Goal: Register for event/course

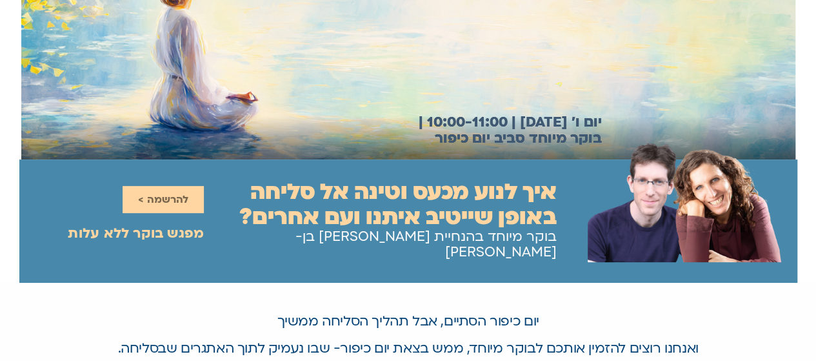
scroll to position [106, 0]
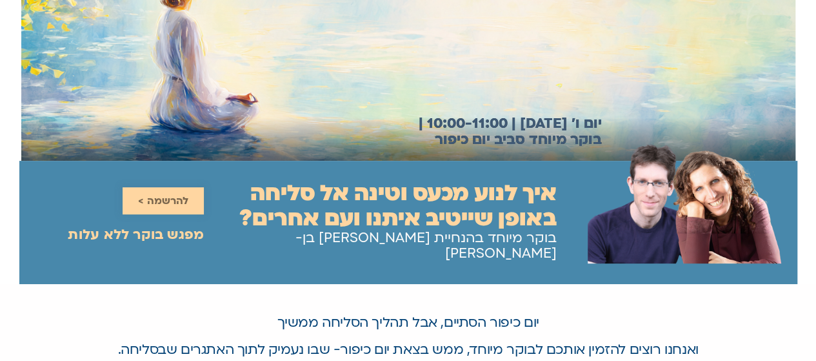
click at [188, 192] on link "להרשמה >" at bounding box center [163, 200] width 81 height 27
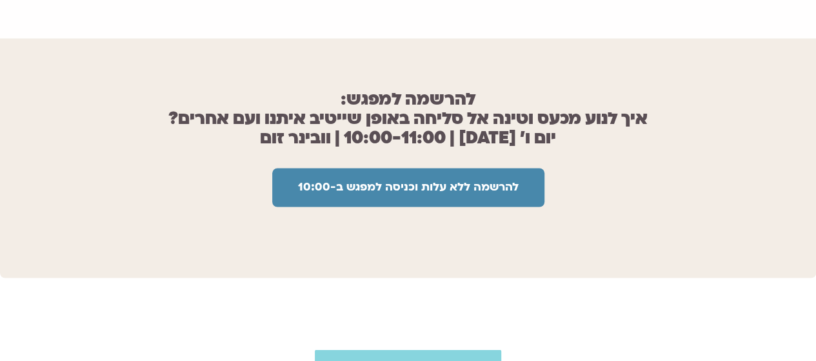
scroll to position [1031, 0]
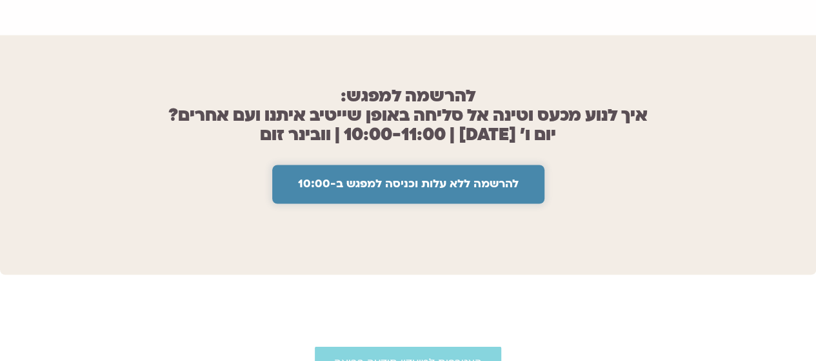
click at [329, 177] on span "להרשמה ללא עלות וכניסה למפגש ב-10:00" at bounding box center [408, 183] width 221 height 13
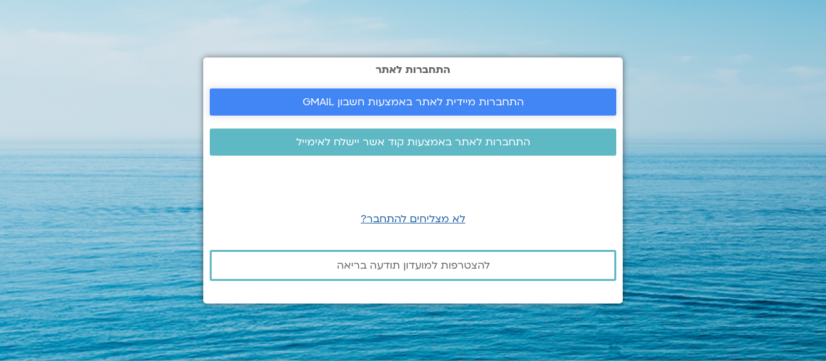
click at [380, 106] on span "התחברות מיידית לאתר באמצעות חשבון GMAIL" at bounding box center [413, 102] width 221 height 12
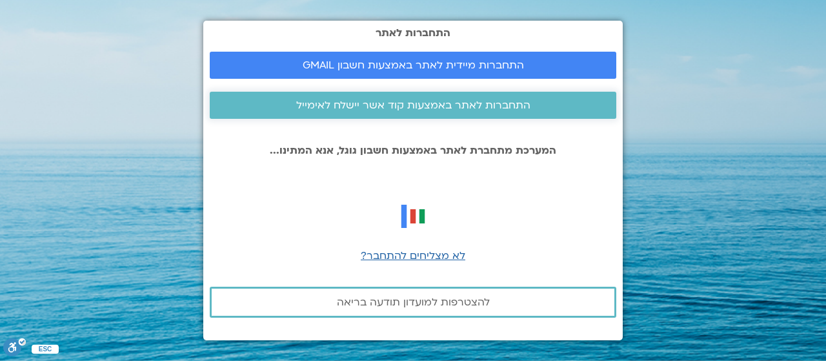
click at [398, 102] on span "התחברות לאתר באמצעות קוד אשר יישלח לאימייל" at bounding box center [413, 105] width 234 height 12
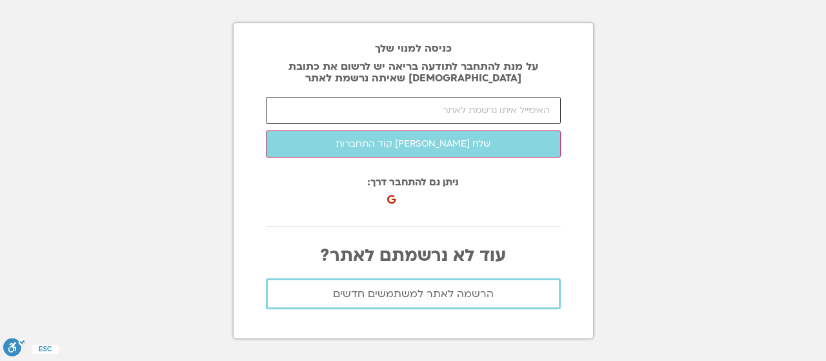
click at [489, 106] on input "email" at bounding box center [413, 110] width 295 height 27
click at [371, 294] on span "הרשמה לאתר למשתמשים חדשים" at bounding box center [413, 294] width 161 height 12
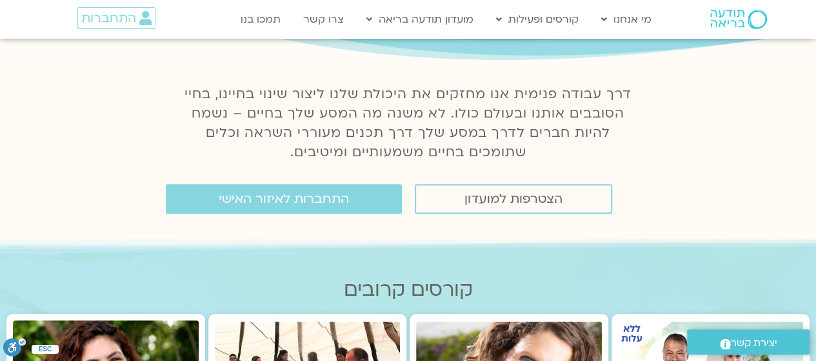
scroll to position [144, 0]
